Goal: Book appointment/travel/reservation

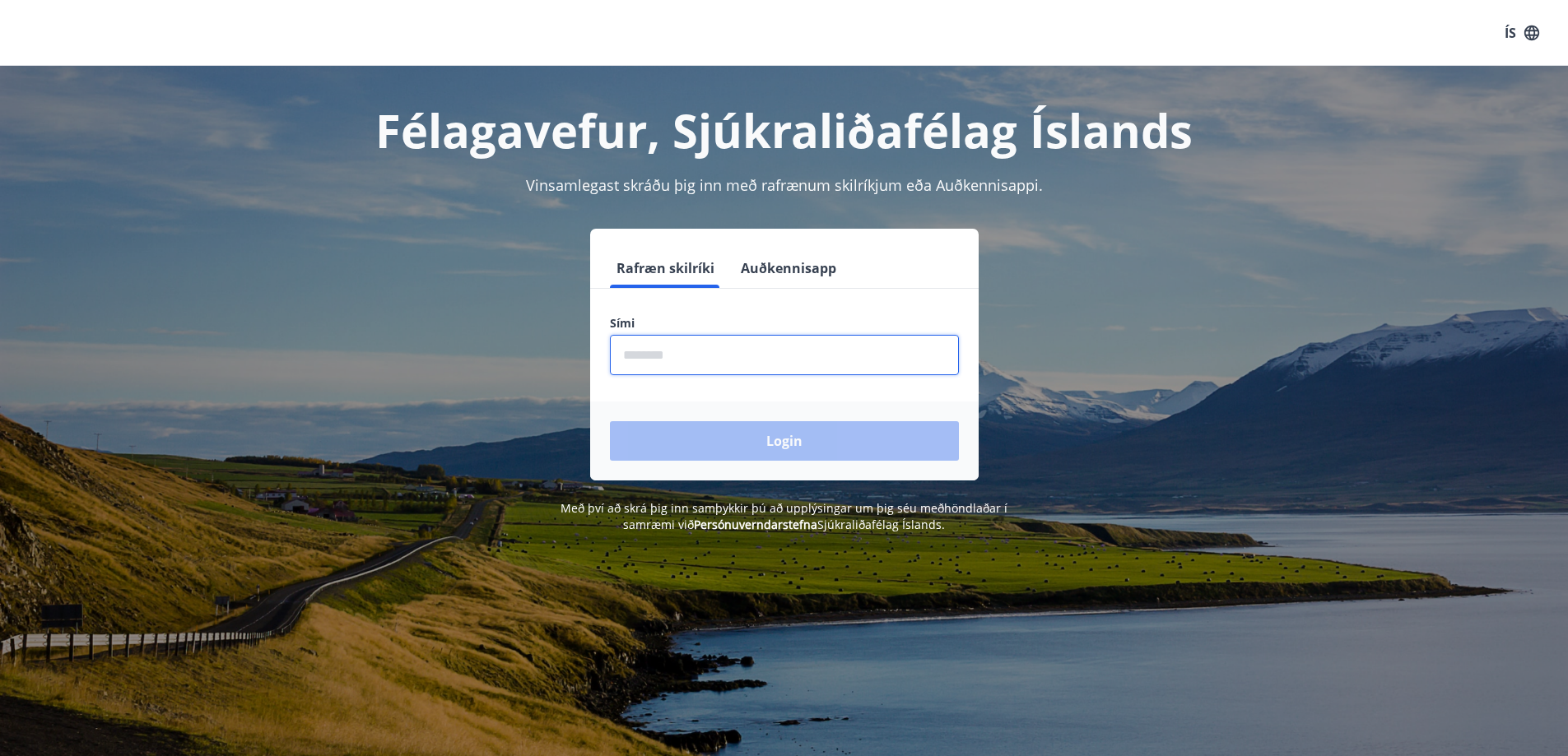
click at [751, 352] on input "phone" at bounding box center [785, 355] width 349 height 40
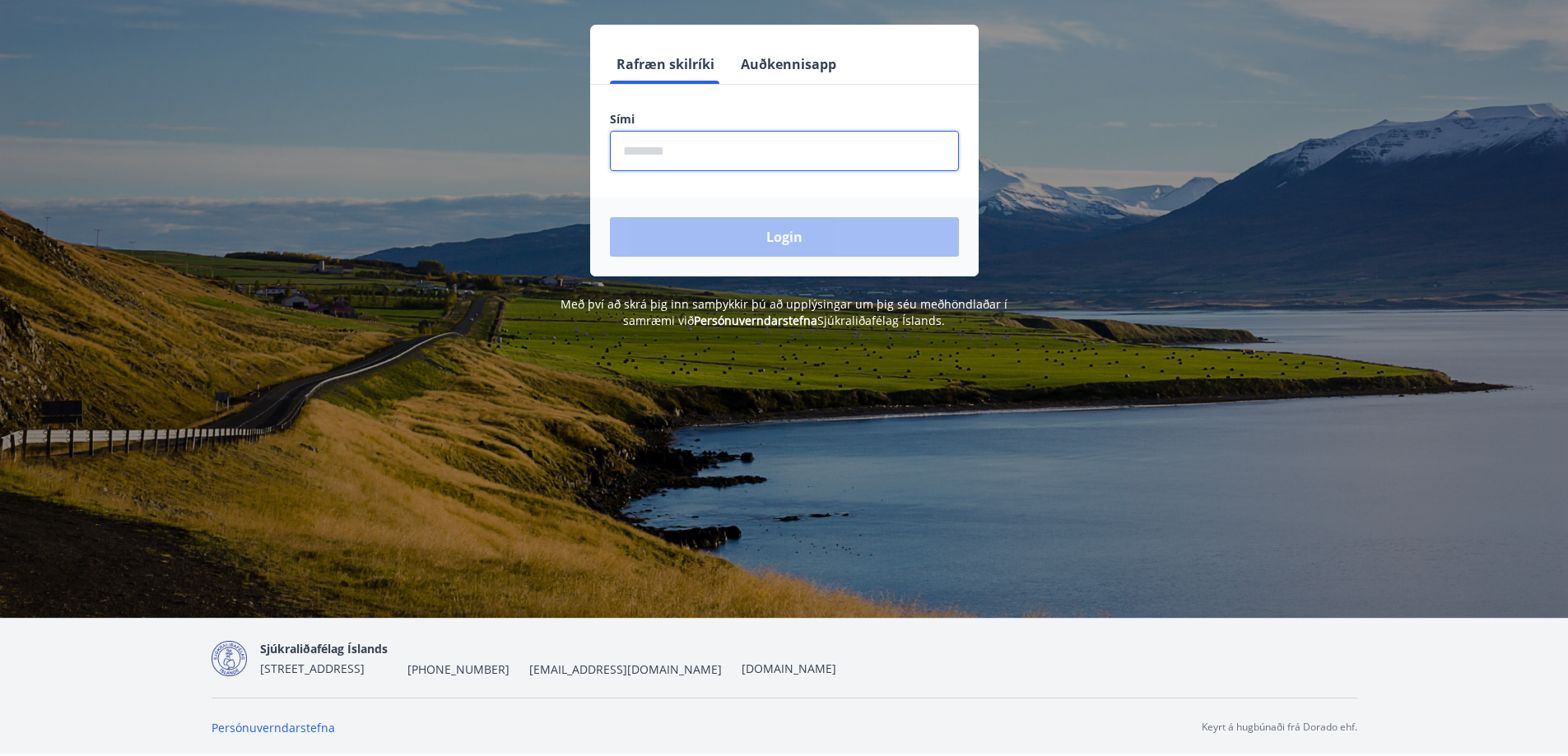
click at [624, 151] on input "phone" at bounding box center [785, 151] width 349 height 40
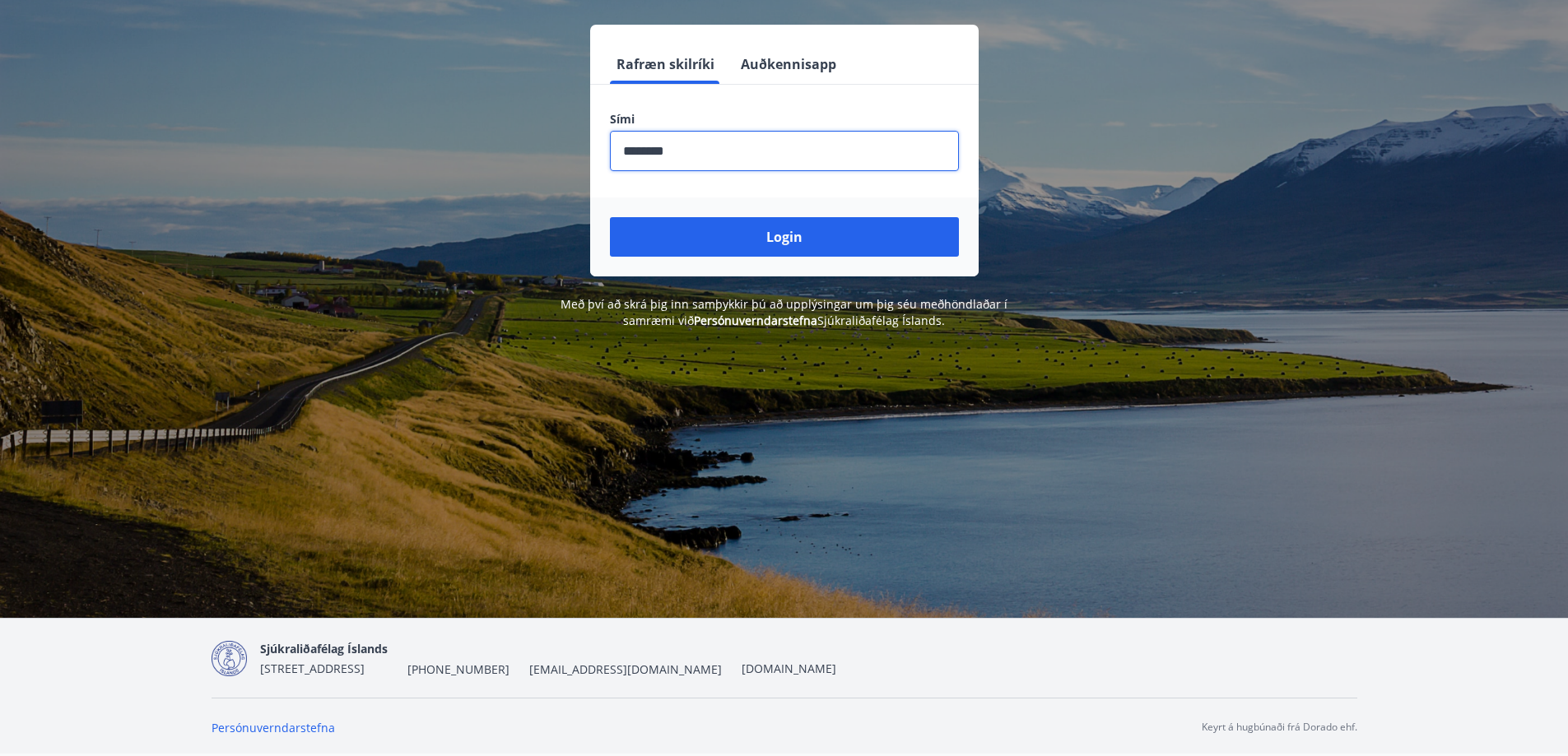
type input "********"
click at [855, 256] on div "Login" at bounding box center [784, 237] width 388 height 79
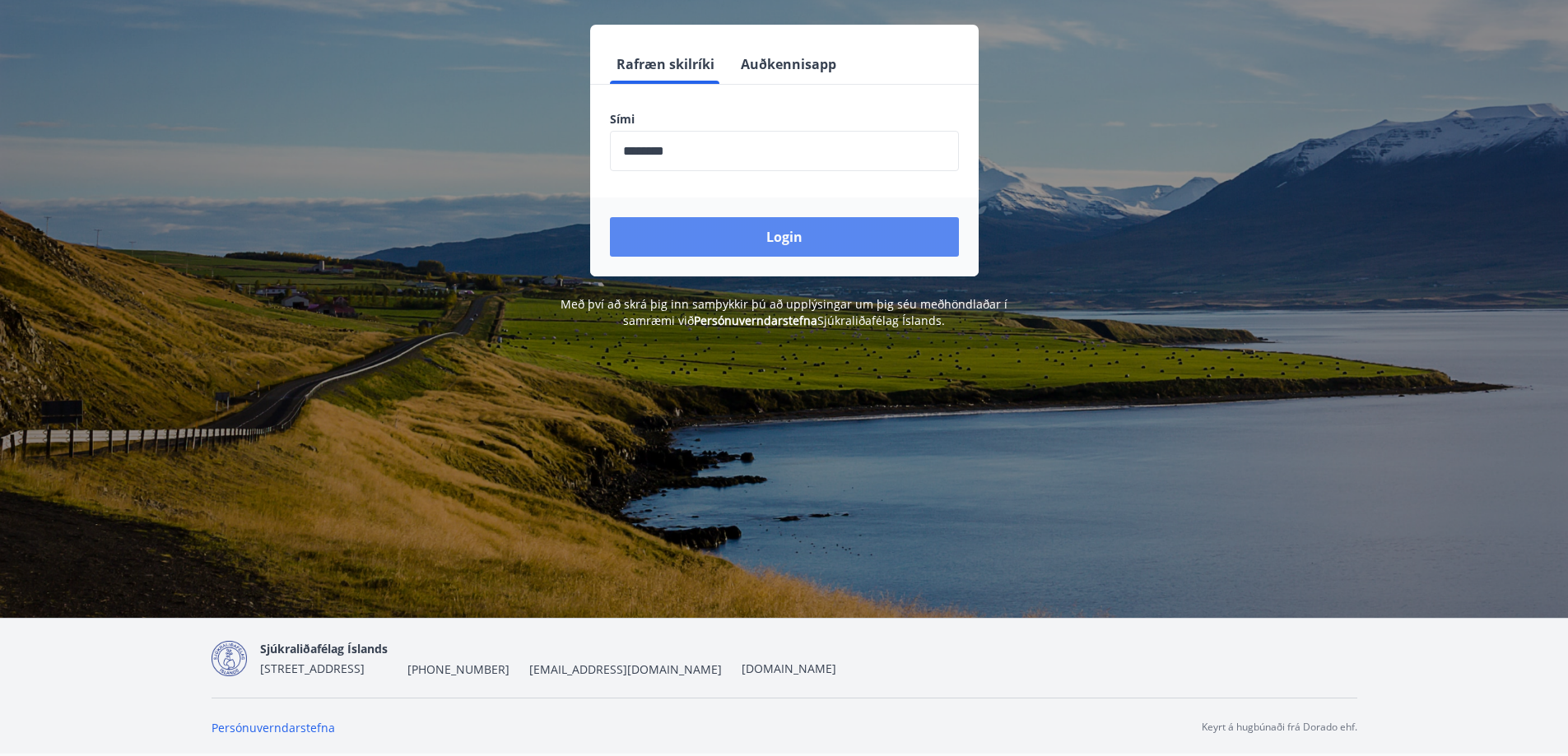
click at [787, 240] on button "Login" at bounding box center [785, 237] width 349 height 40
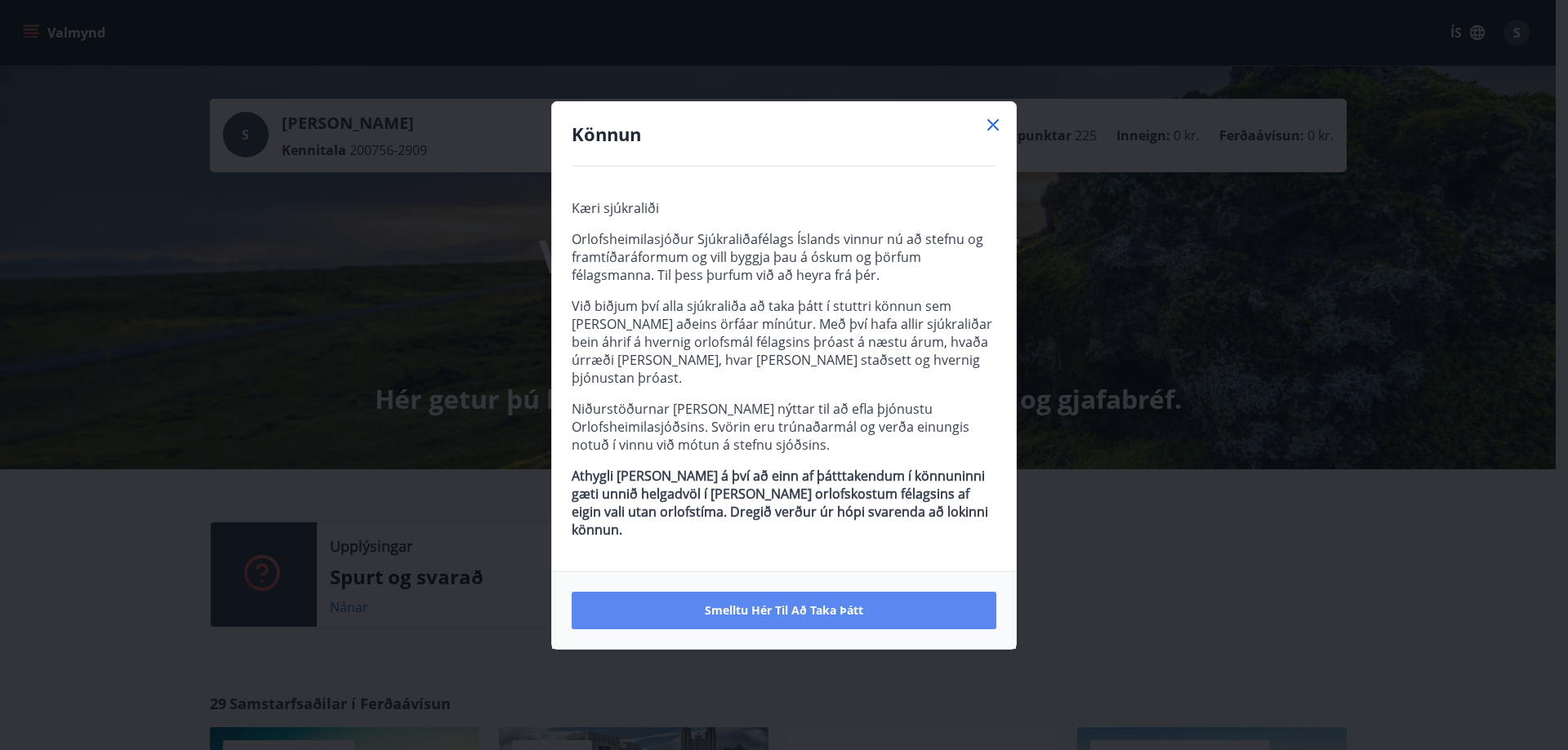
click at [822, 603] on span "Smelltu hér til að taka þátt" at bounding box center [784, 611] width 158 height 17
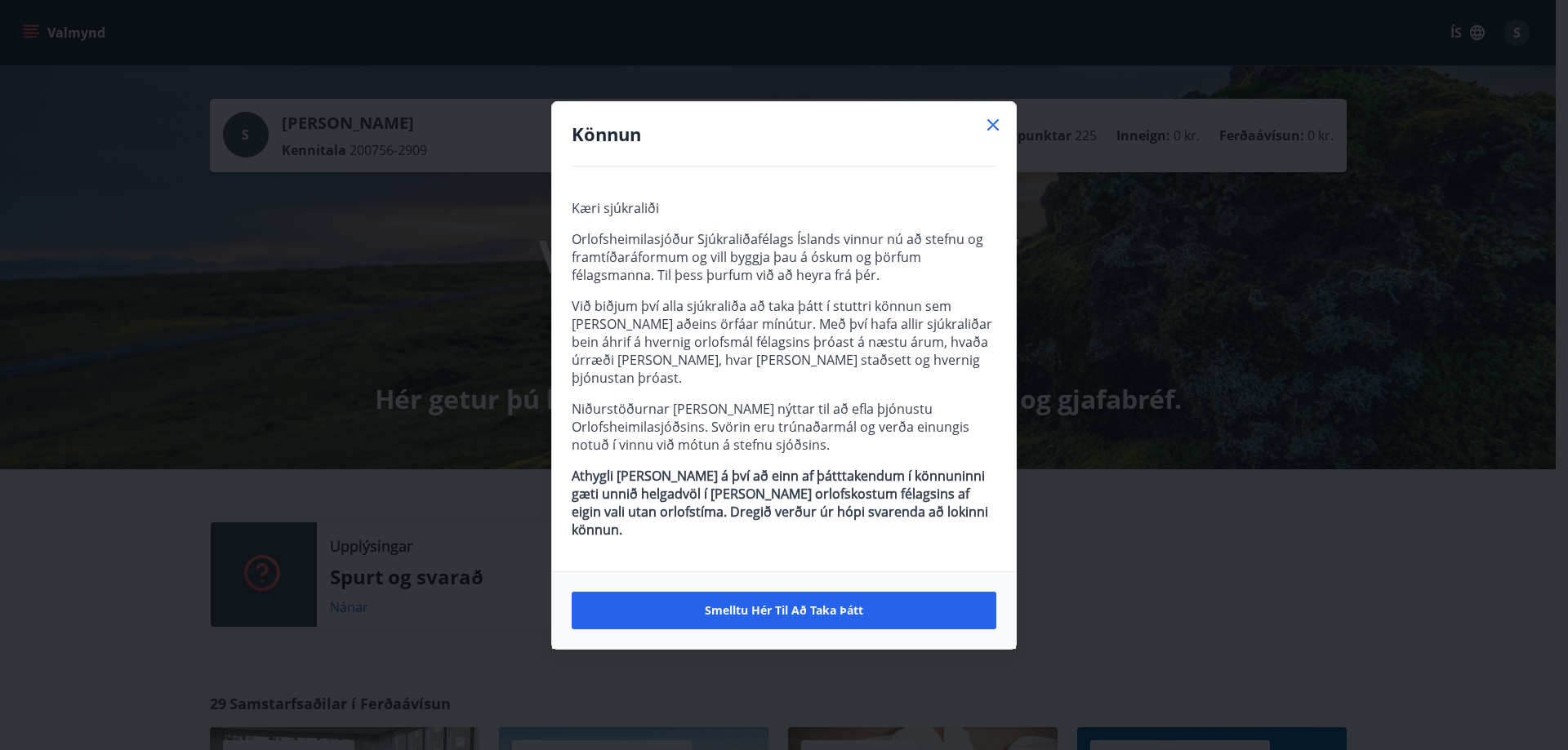
click at [990, 135] on icon at bounding box center [992, 125] width 19 height 19
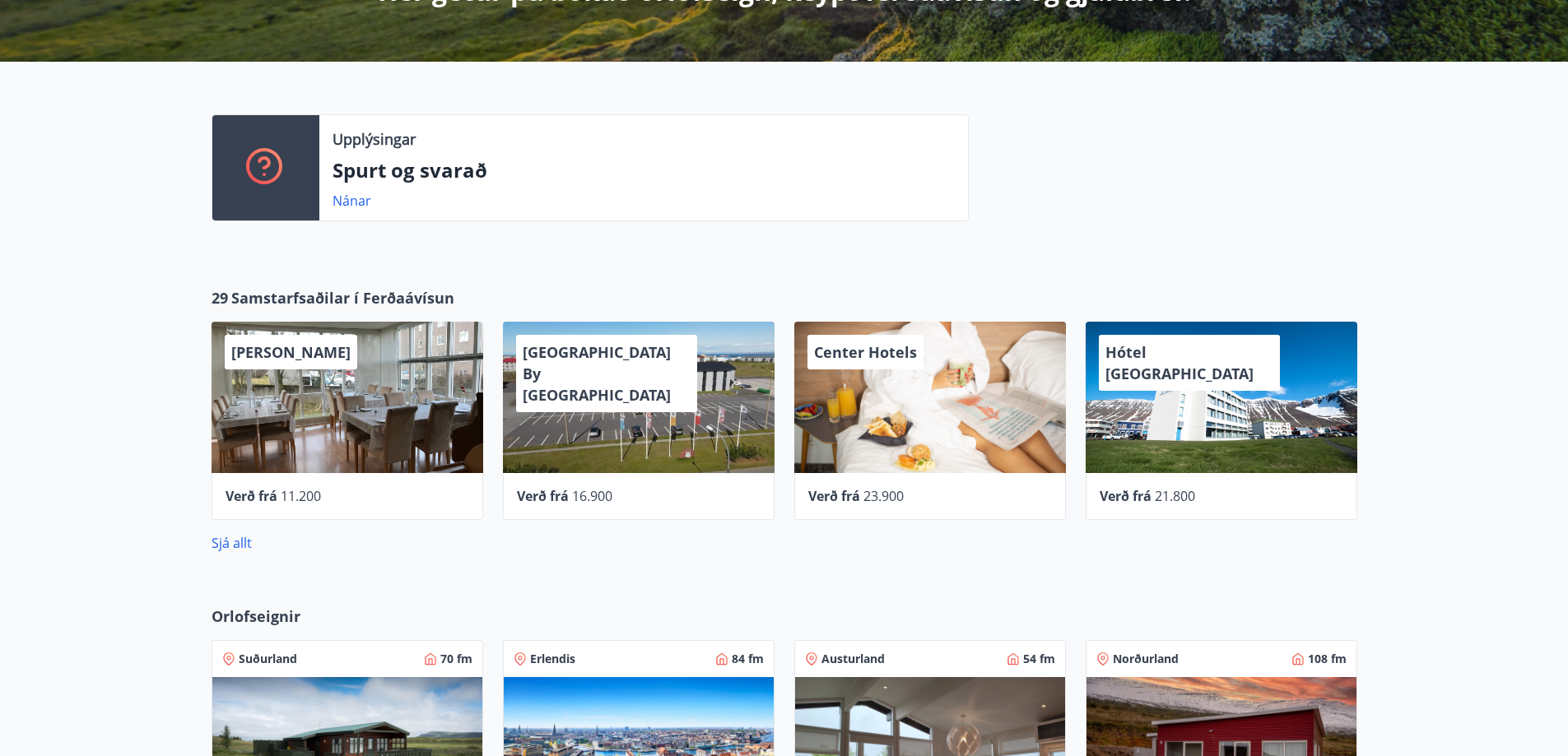
scroll to position [741, 0]
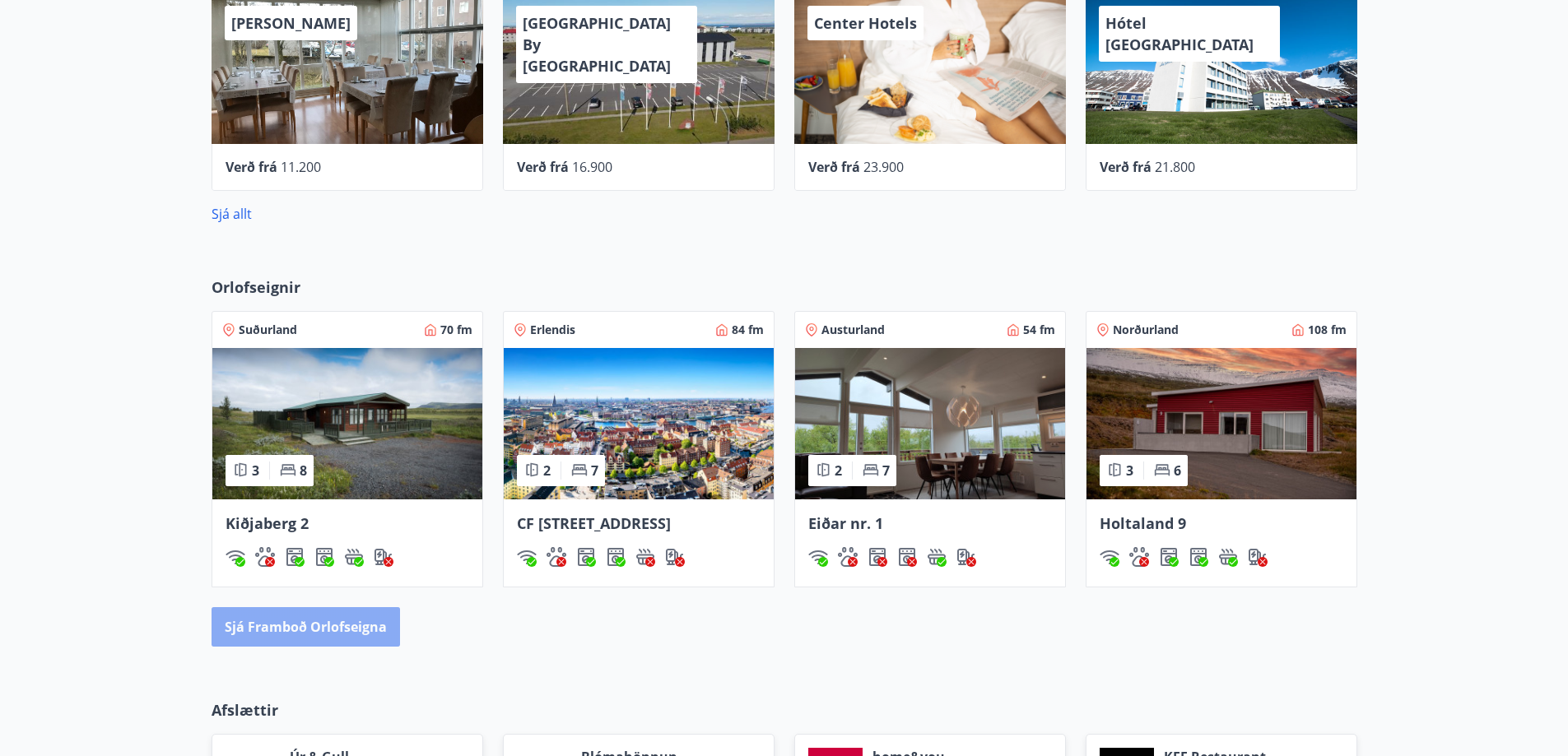
click at [330, 647] on button "Sjá framboð orlofseigna" at bounding box center [305, 627] width 188 height 40
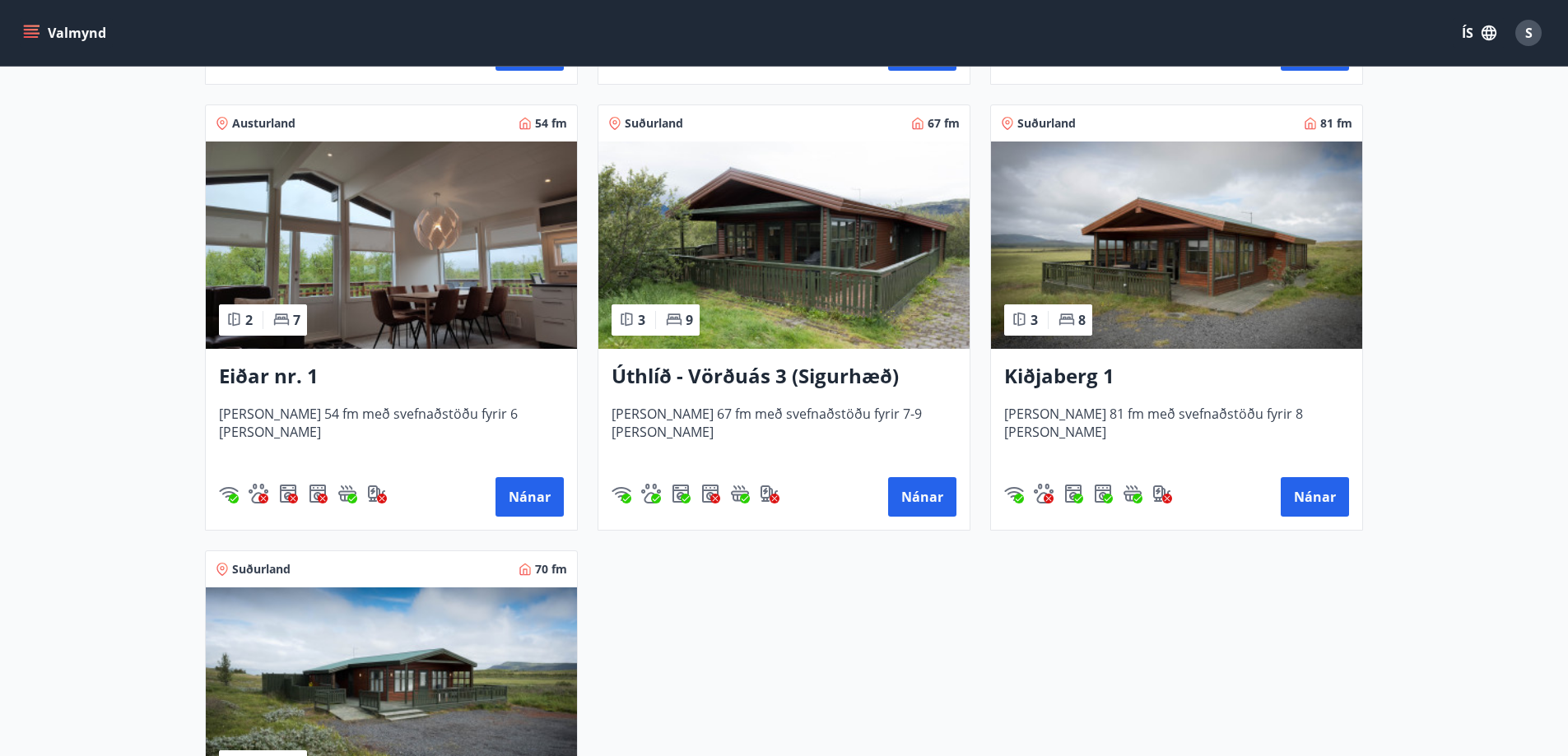
scroll to position [1975, 0]
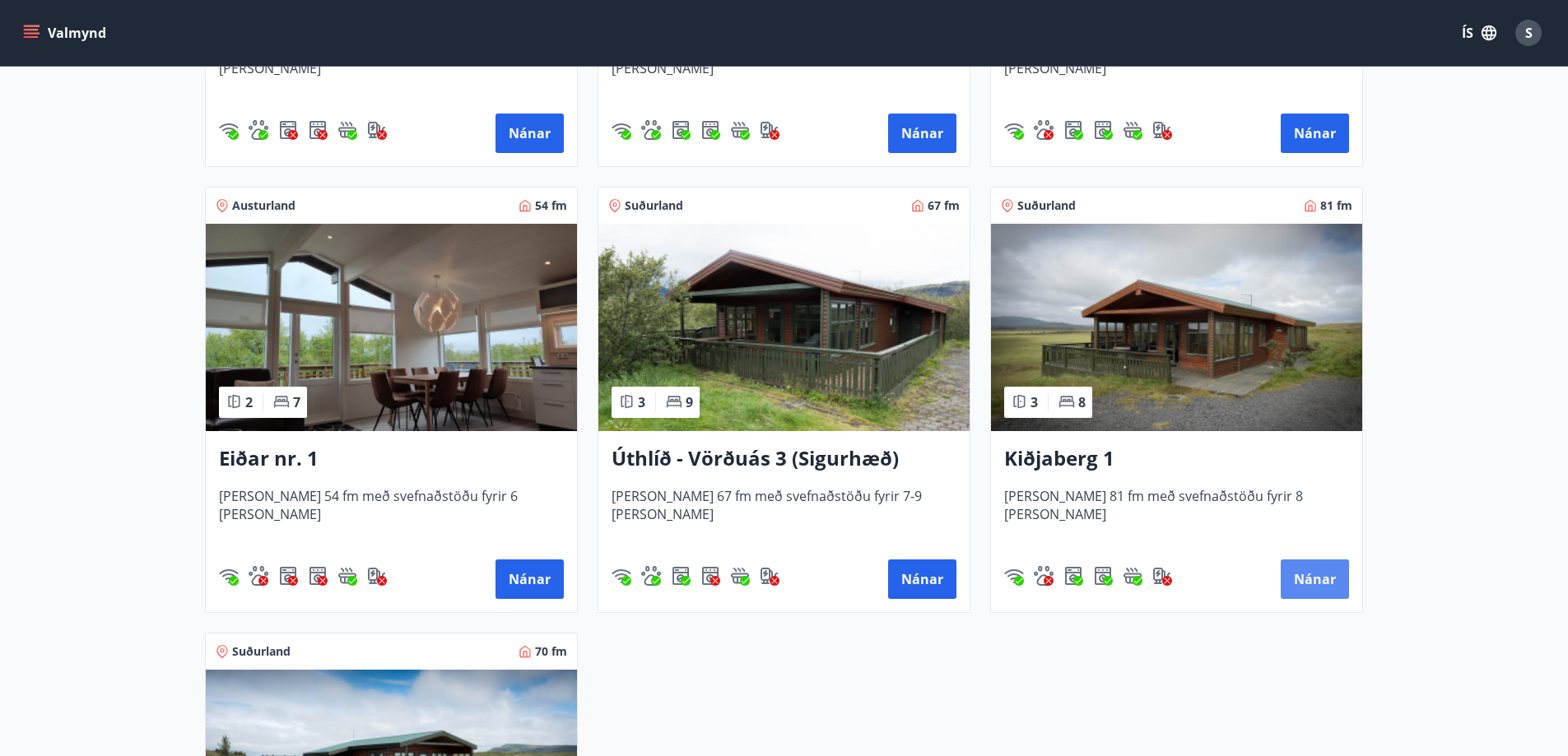
click at [1328, 577] on button "Nánar" at bounding box center [1315, 579] width 68 height 40
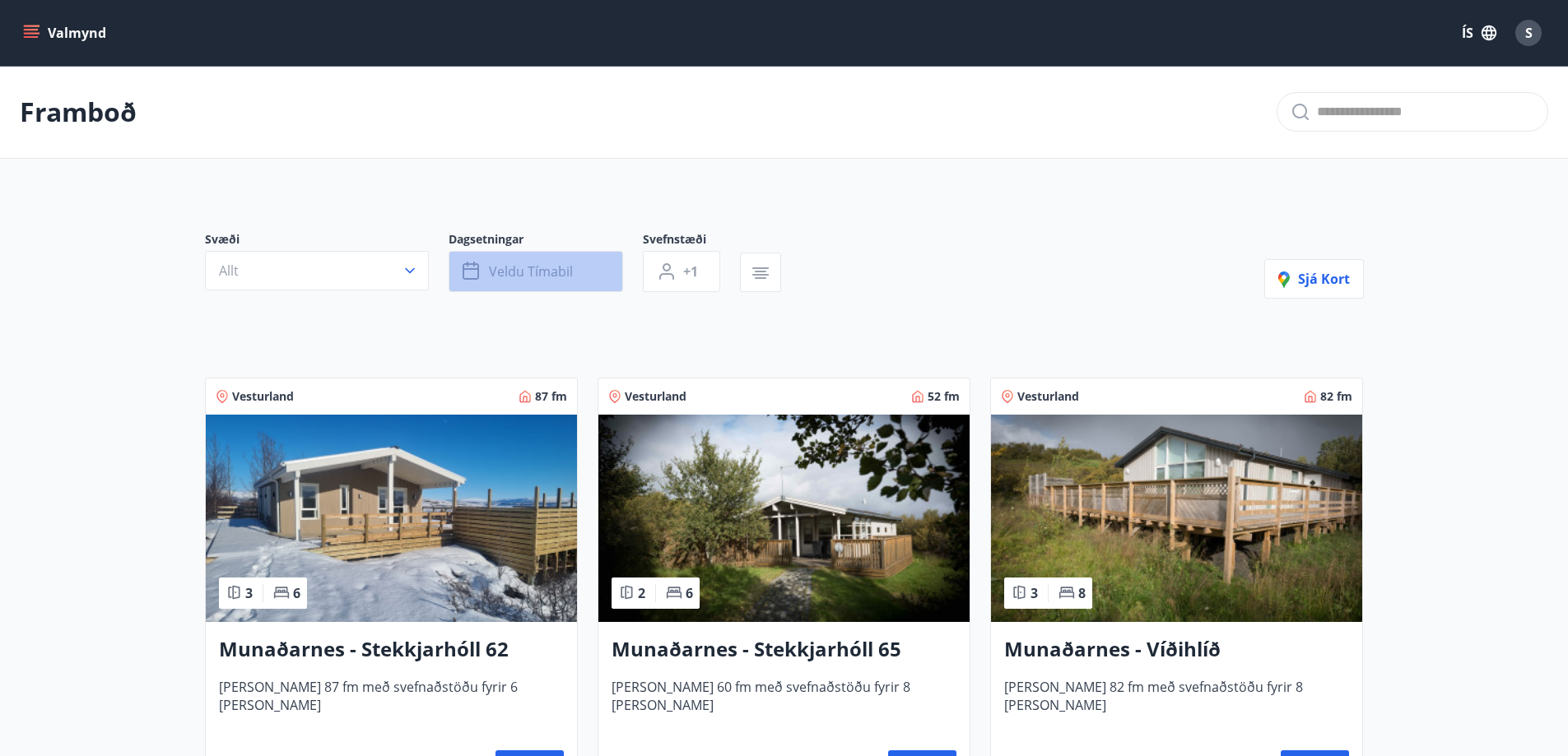
click at [469, 272] on icon "button" at bounding box center [472, 271] width 19 height 19
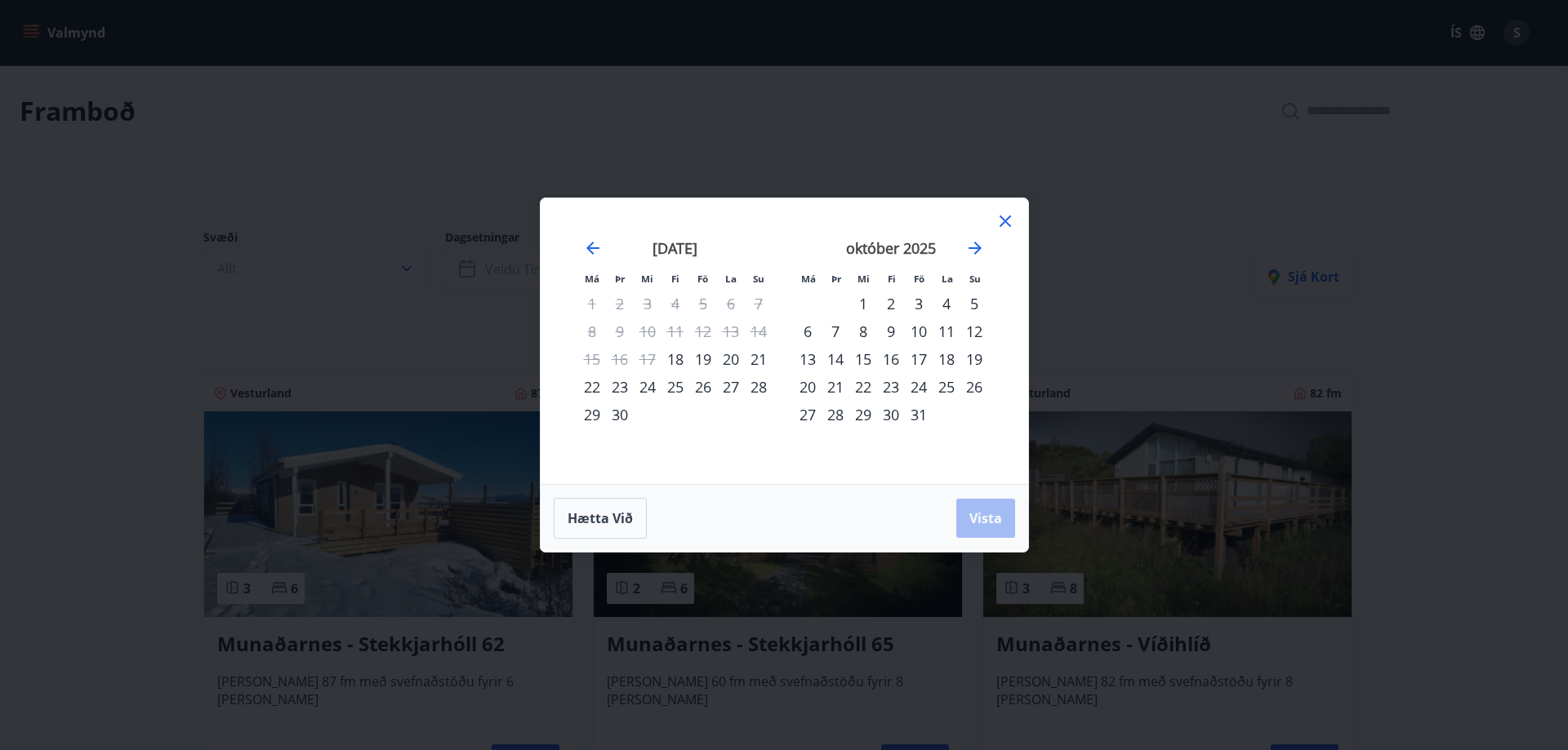
click at [1005, 216] on icon at bounding box center [1005, 221] width 19 height 19
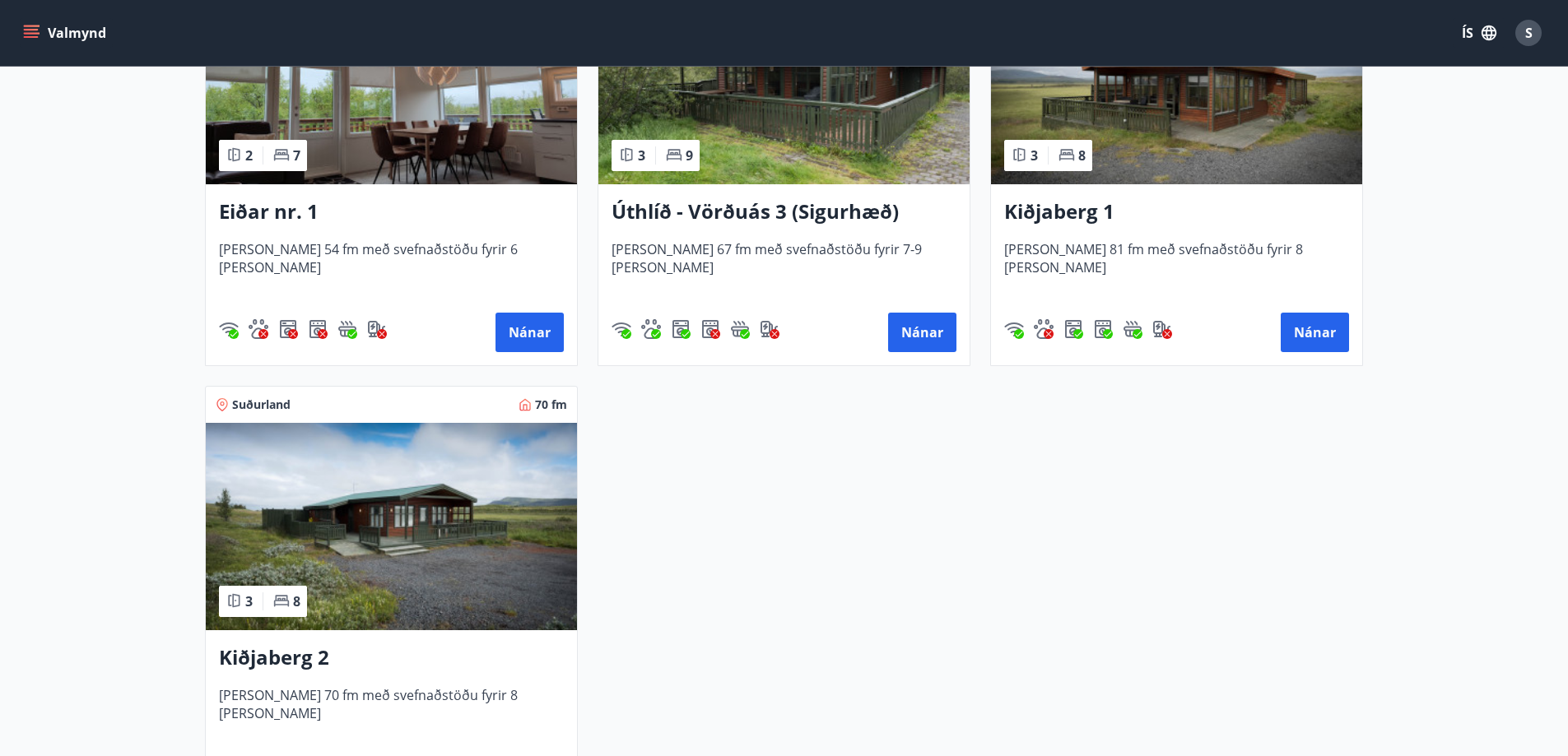
scroll to position [2058, 0]
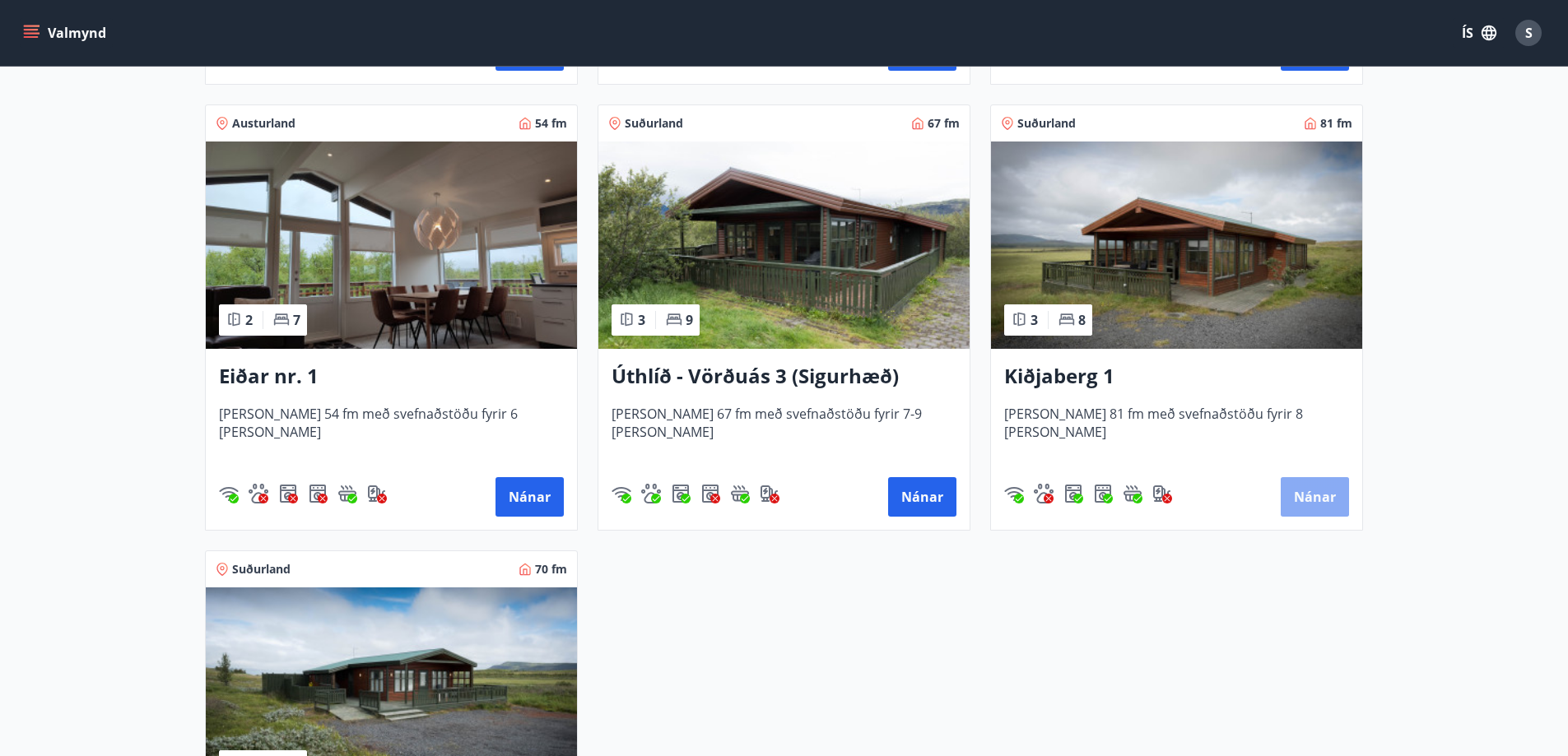
click at [1321, 494] on button "Nánar" at bounding box center [1315, 497] width 68 height 40
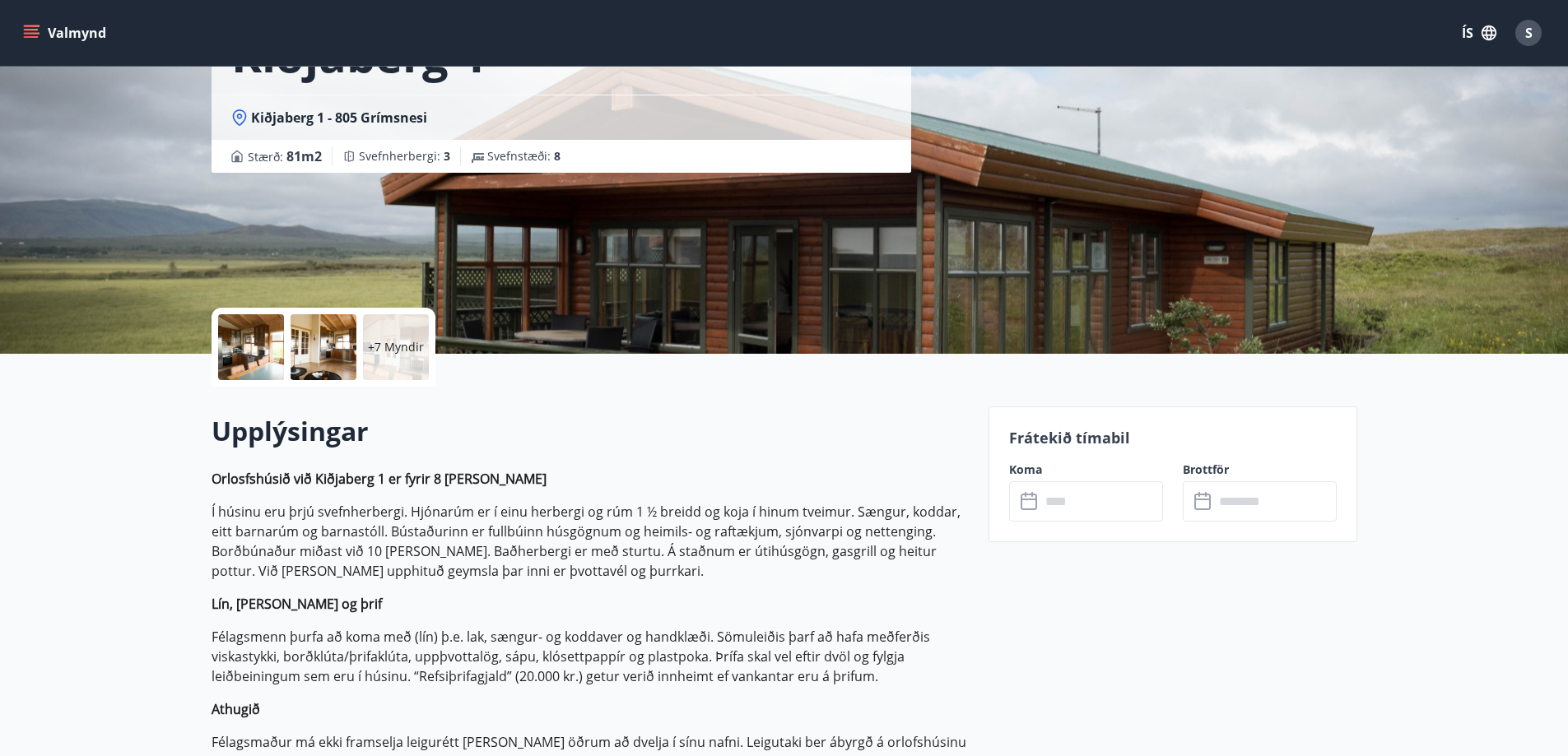
scroll to position [57, 0]
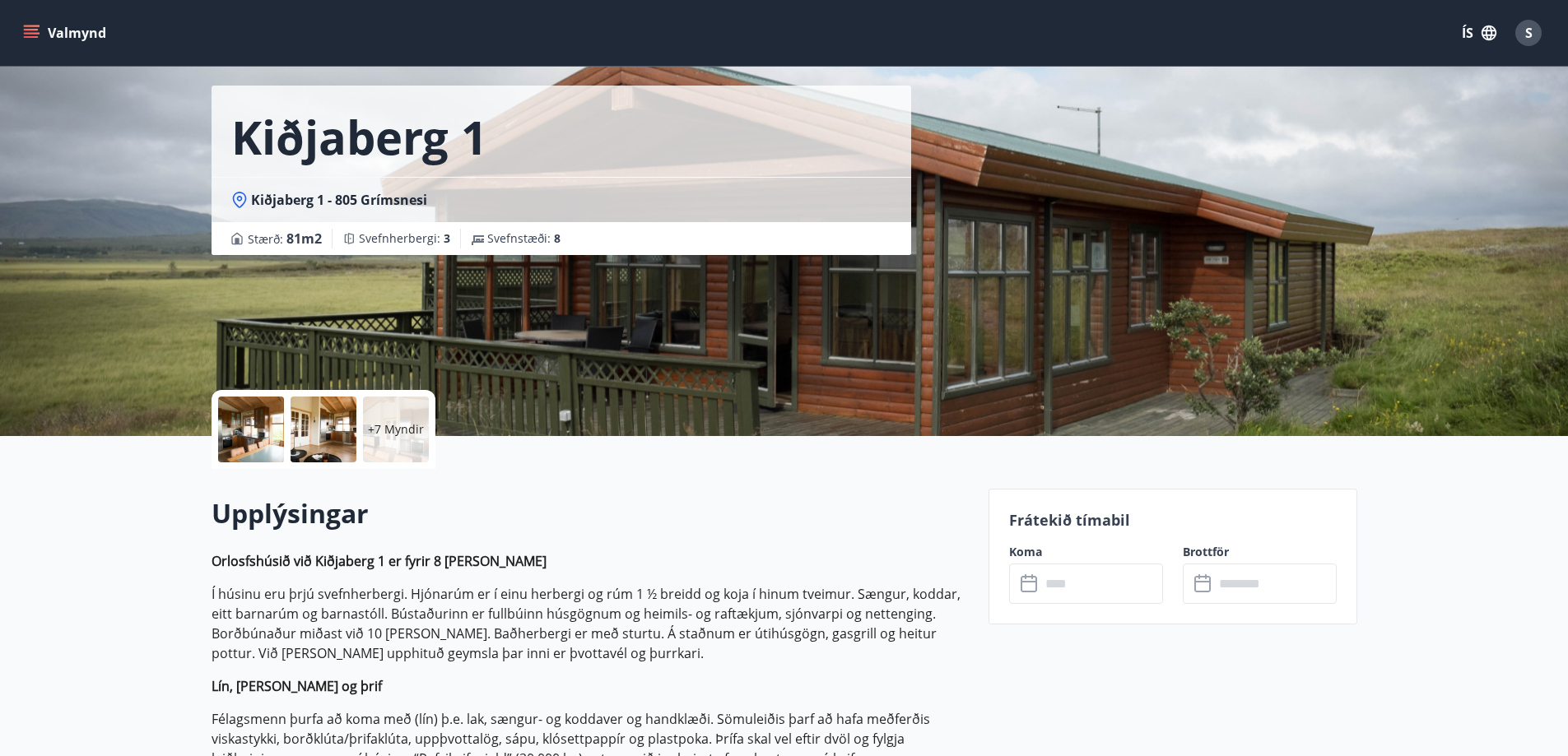
click at [1035, 553] on label "Koma" at bounding box center [1086, 553] width 154 height 17
click at [1049, 591] on input "text" at bounding box center [1101, 584] width 122 height 40
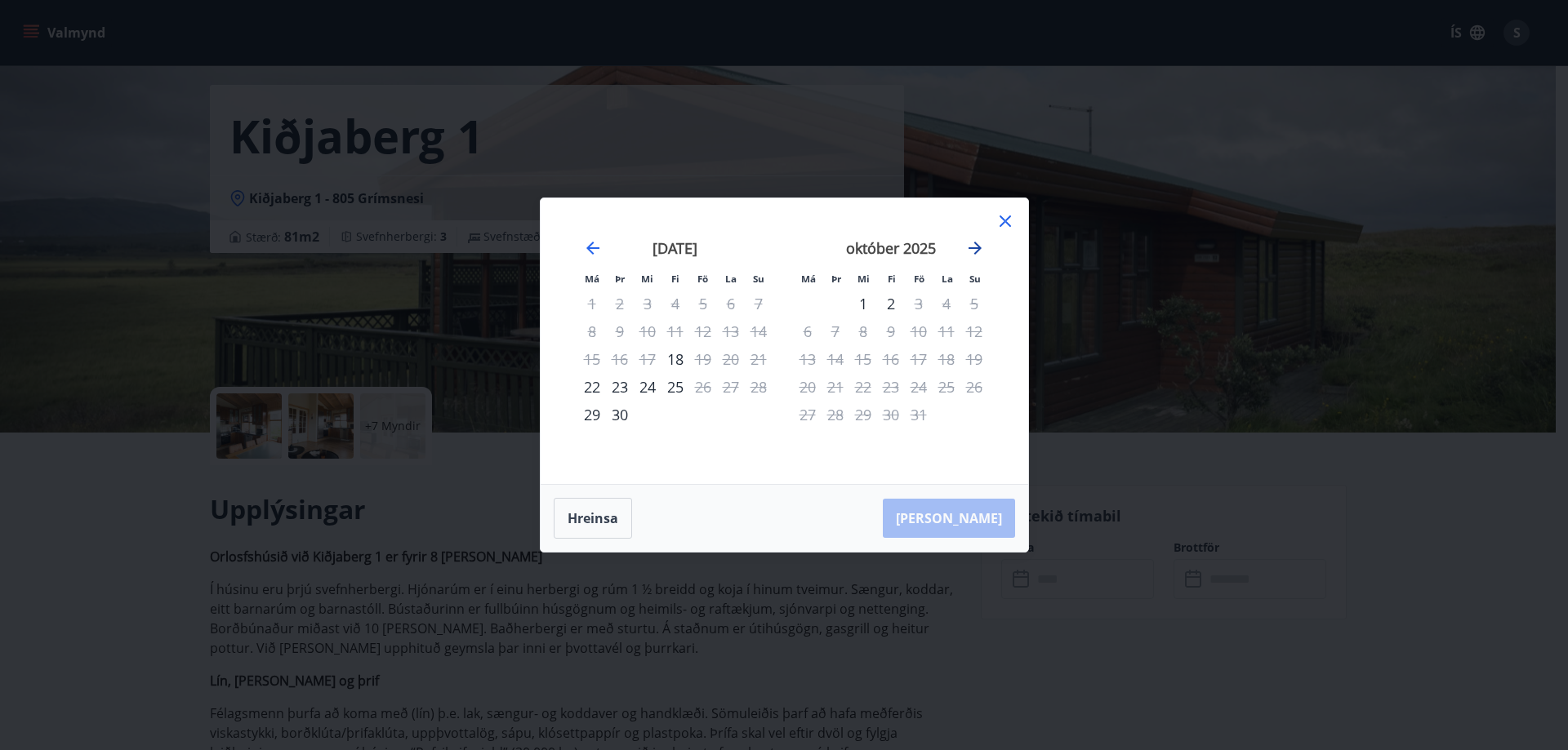
click at [979, 249] on icon "Move forward to switch to the next month." at bounding box center [975, 249] width 13 height 13
click at [1004, 222] on icon at bounding box center [1005, 222] width 12 height 12
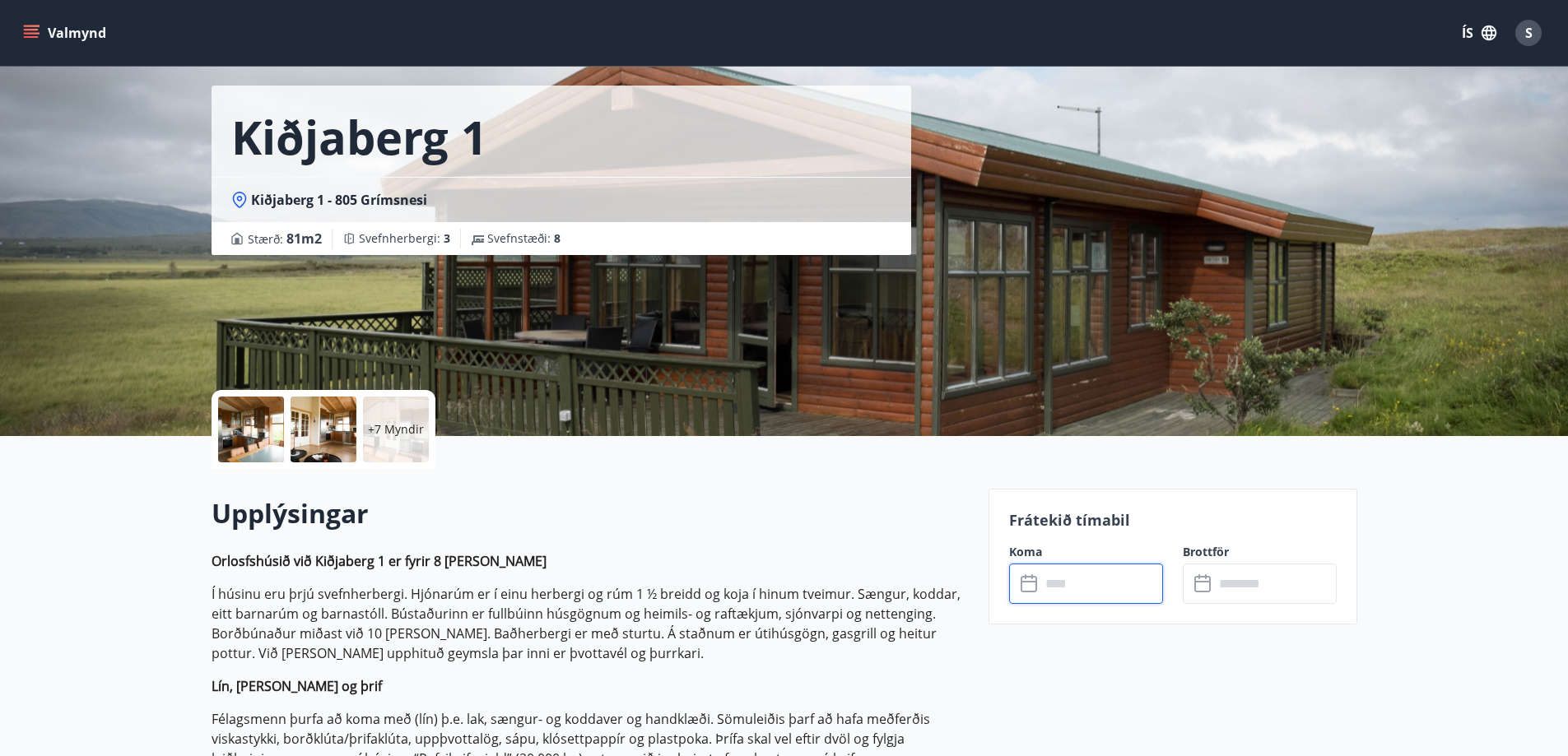
scroll to position [386, 0]
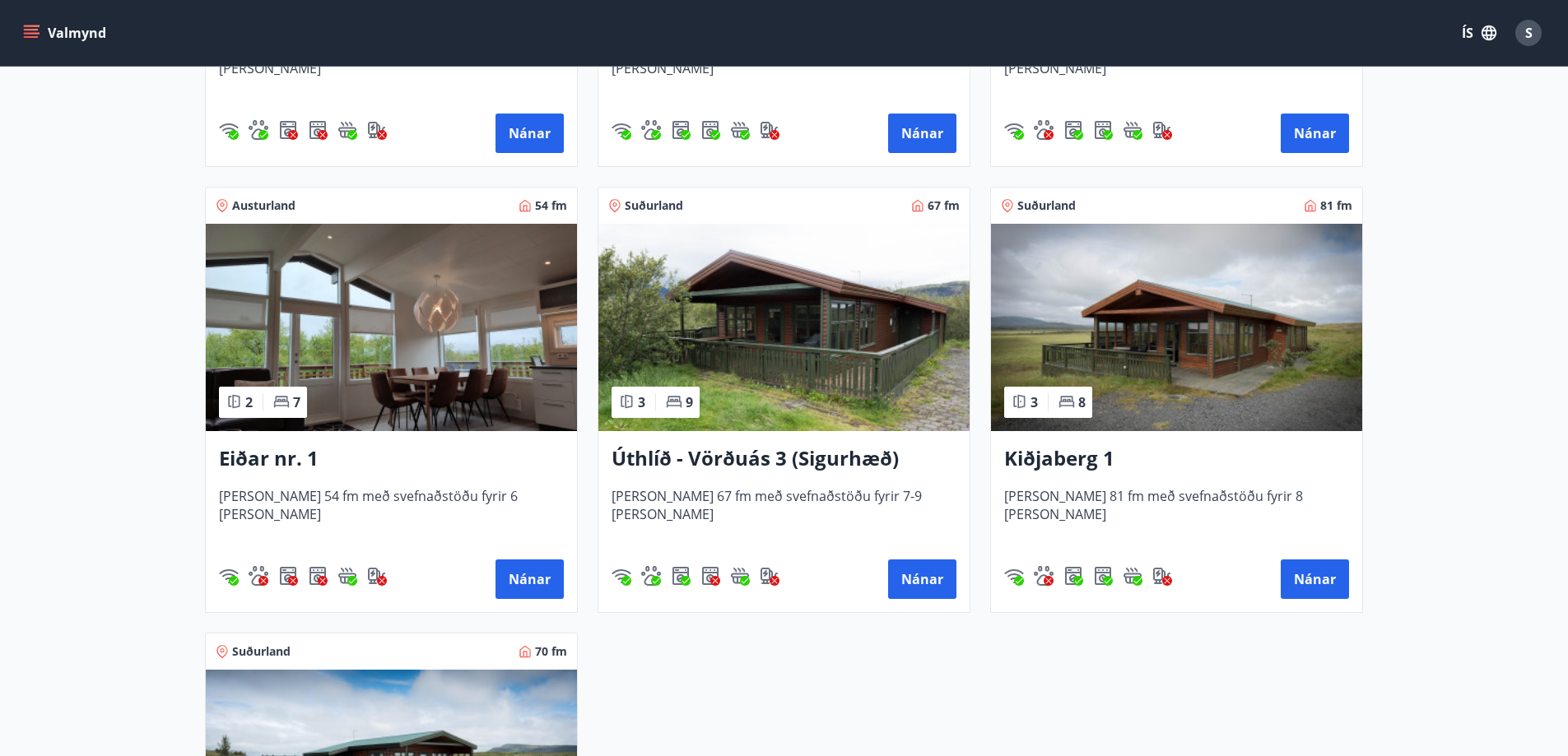
scroll to position [2222, 0]
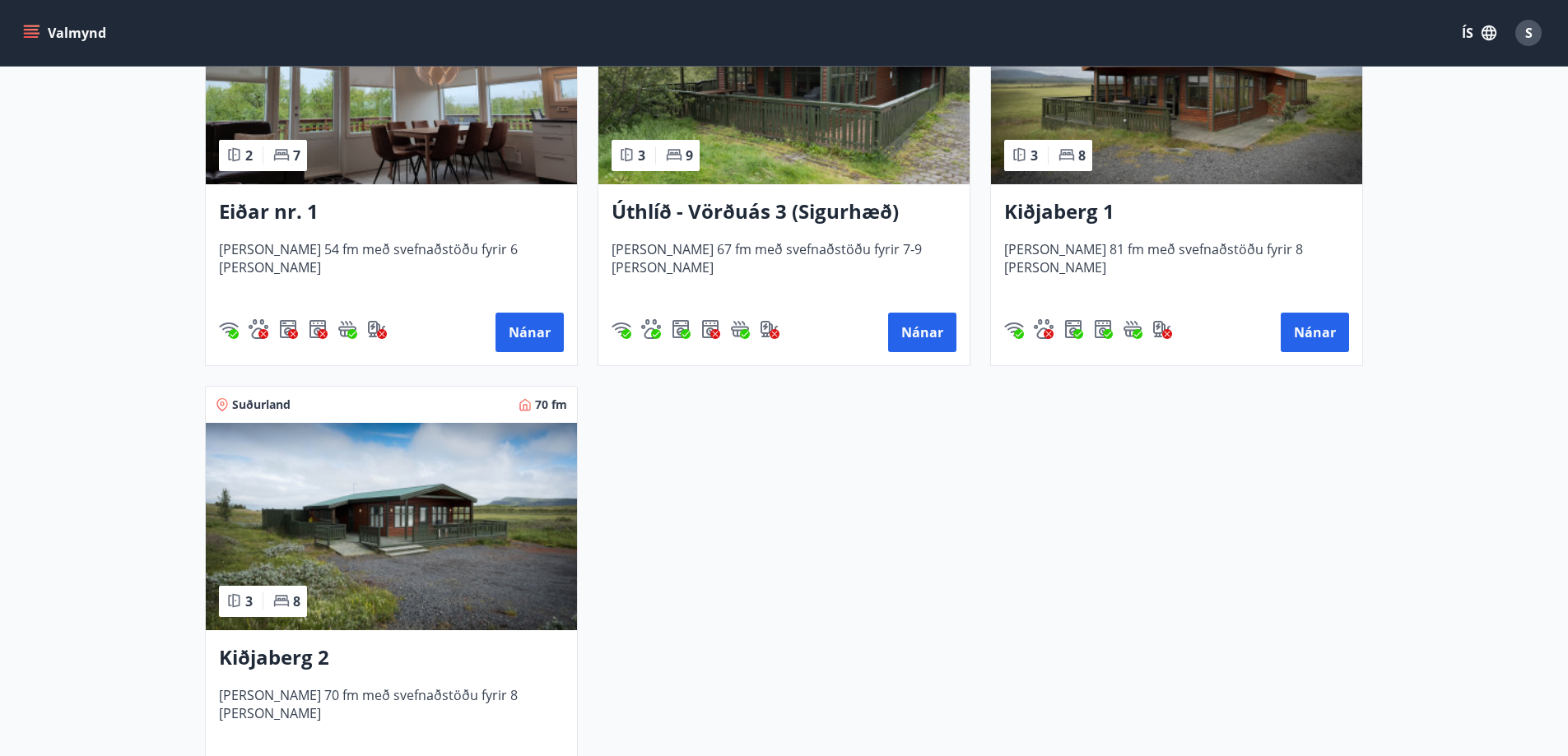
click at [290, 659] on h3 "Kiðjaberg 2" at bounding box center [391, 658] width 345 height 30
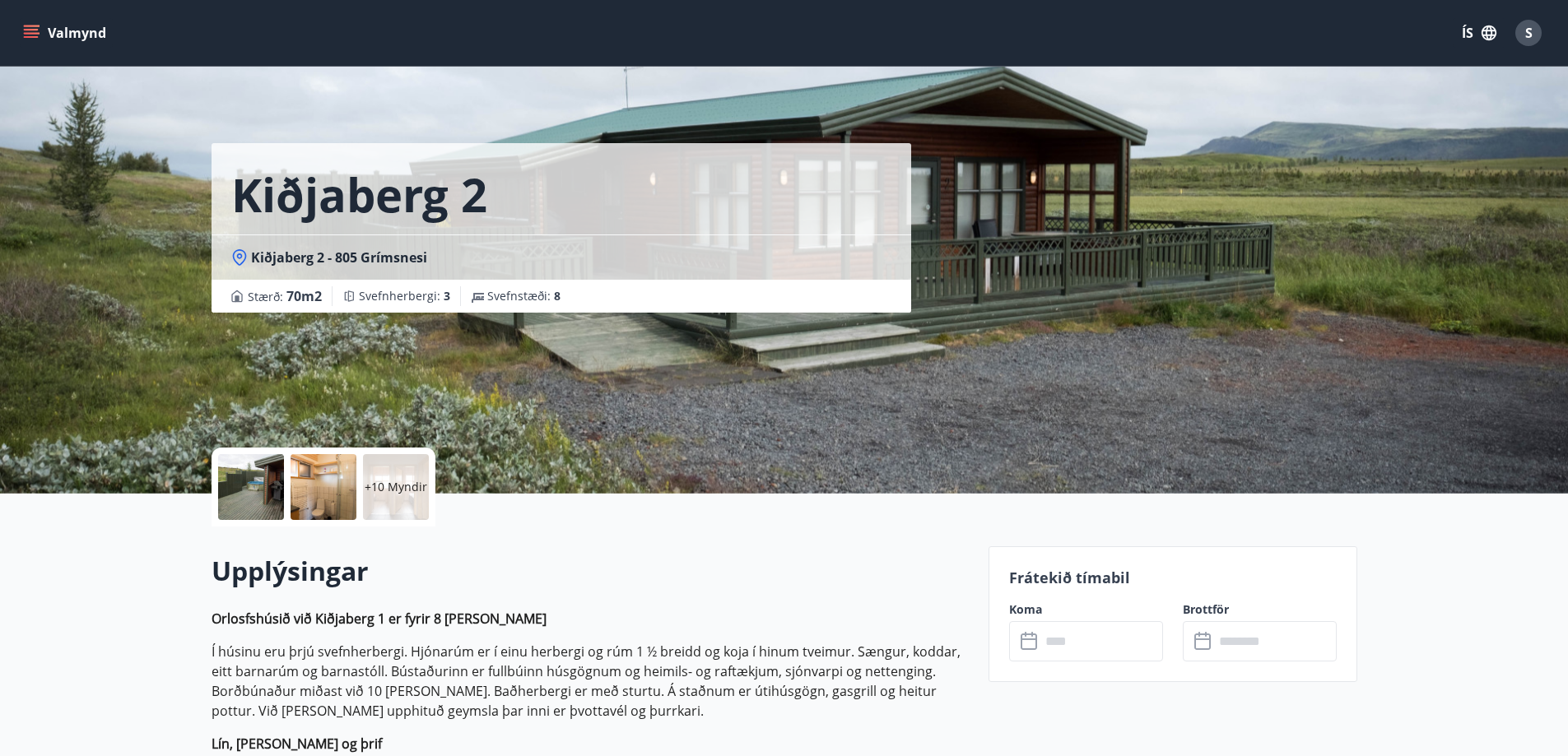
click at [1030, 608] on label "Koma" at bounding box center [1086, 610] width 154 height 17
click at [1031, 645] on icon at bounding box center [1030, 641] width 19 height 19
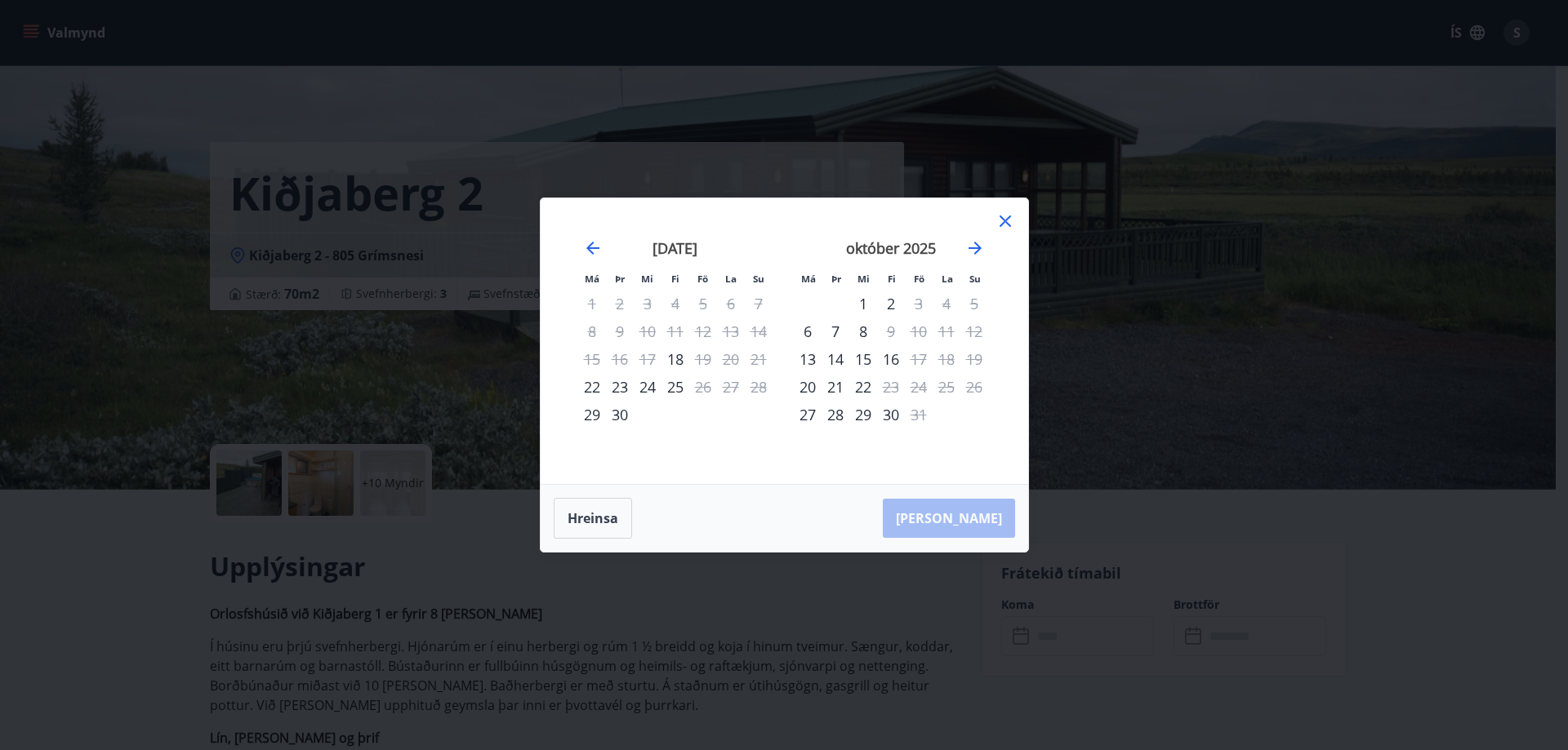
click at [1009, 221] on icon at bounding box center [1005, 221] width 19 height 19
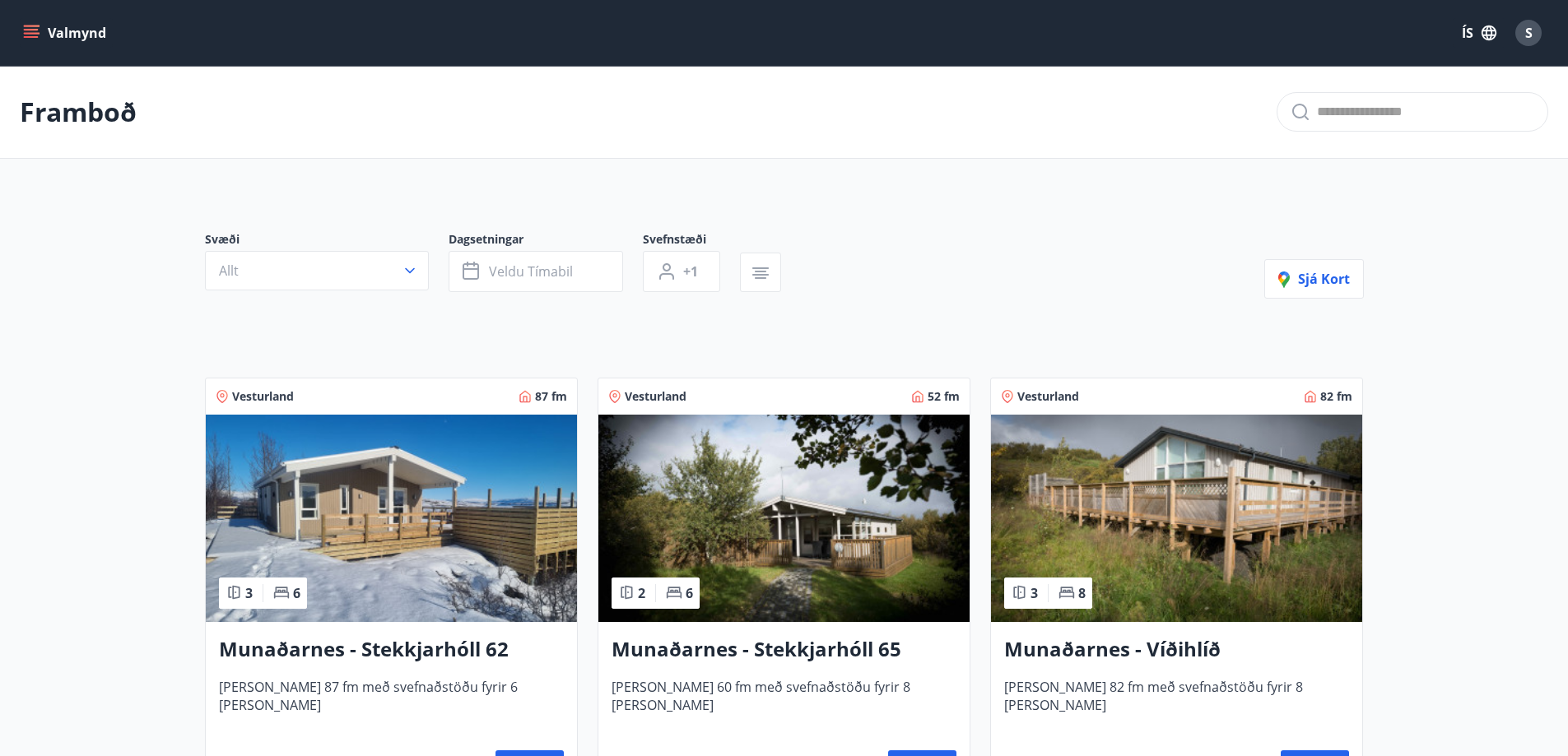
scroll to position [247, 0]
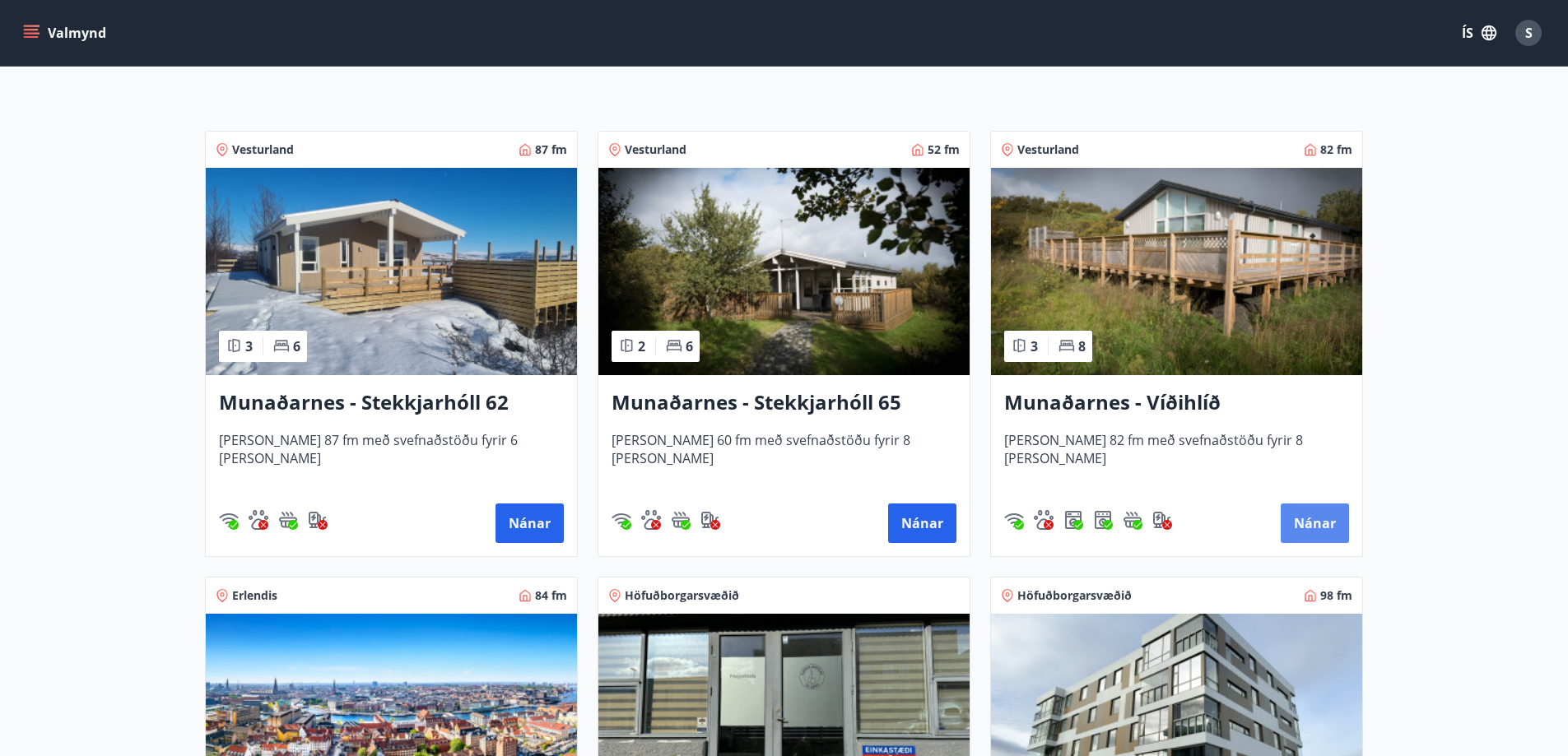
click at [1322, 528] on button "Nánar" at bounding box center [1315, 523] width 68 height 40
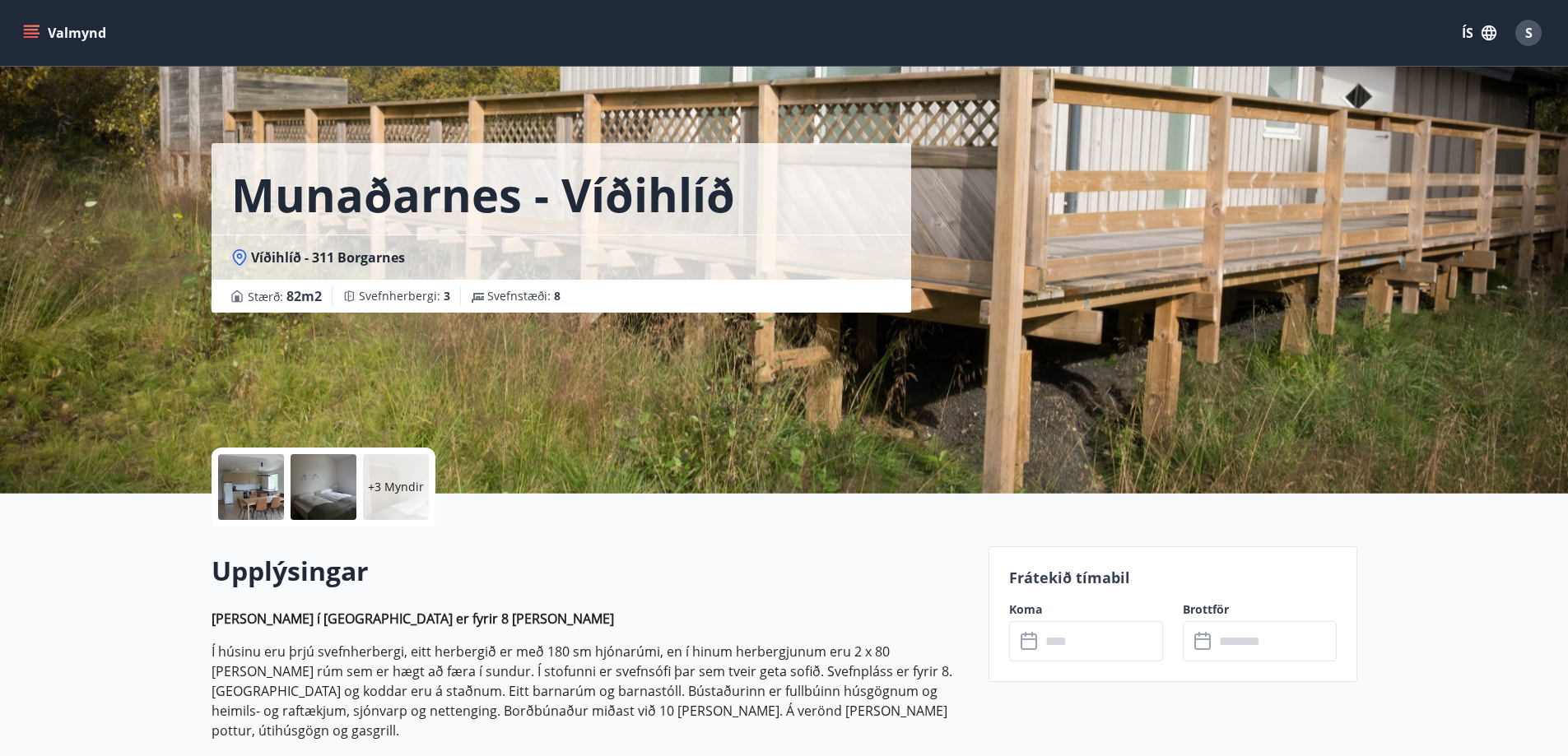
click at [1030, 613] on label "Koma" at bounding box center [1086, 610] width 154 height 17
click at [1034, 645] on icon at bounding box center [1030, 641] width 19 height 19
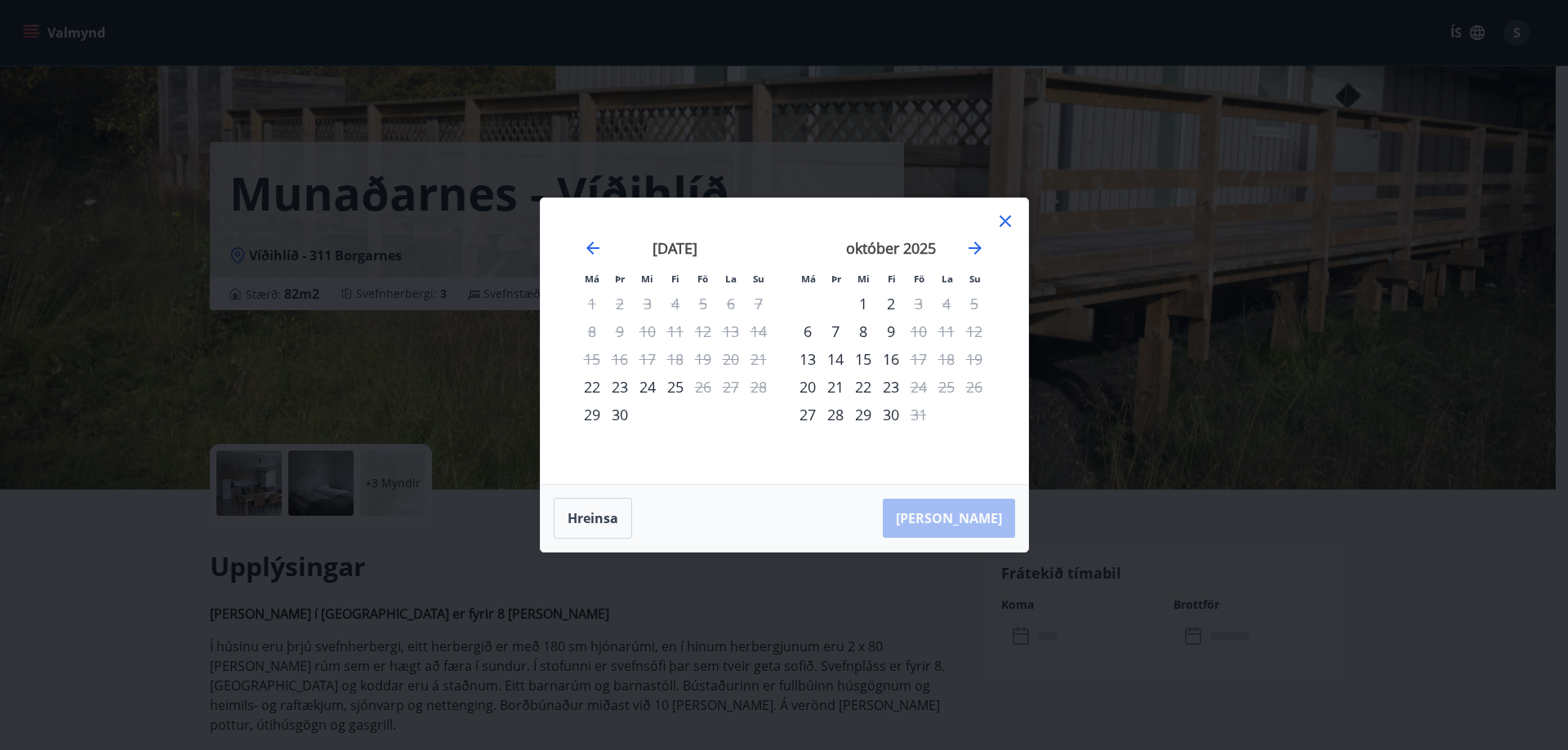
click at [1010, 223] on icon at bounding box center [1005, 221] width 19 height 19
